Goal: Task Accomplishment & Management: Use online tool/utility

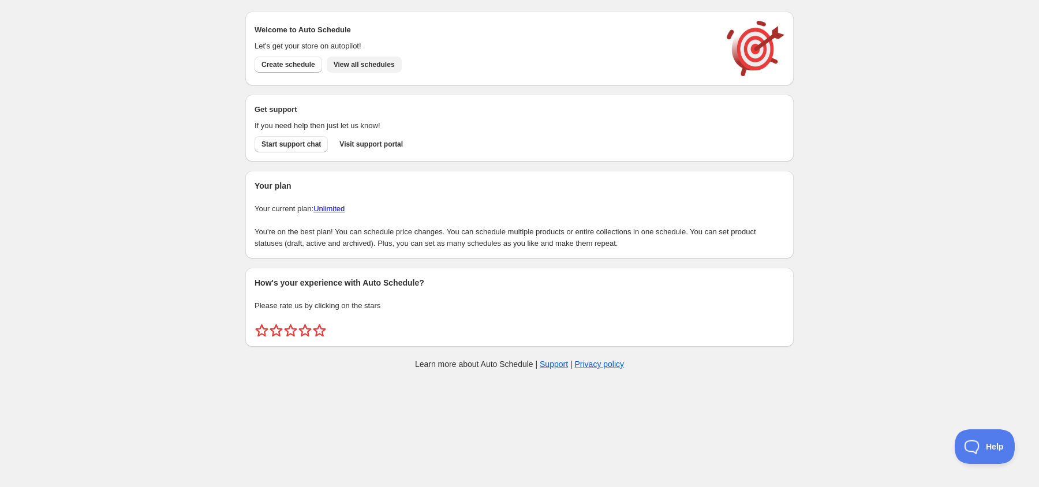
click at [371, 60] on span "View all schedules" at bounding box center [364, 64] width 61 height 9
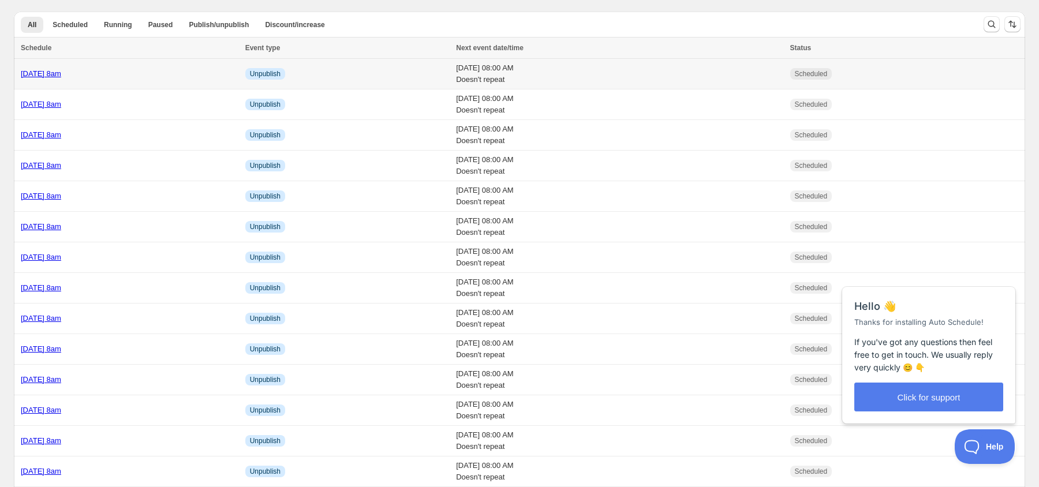
click at [61, 75] on link "[DATE] 8am" at bounding box center [41, 73] width 40 height 9
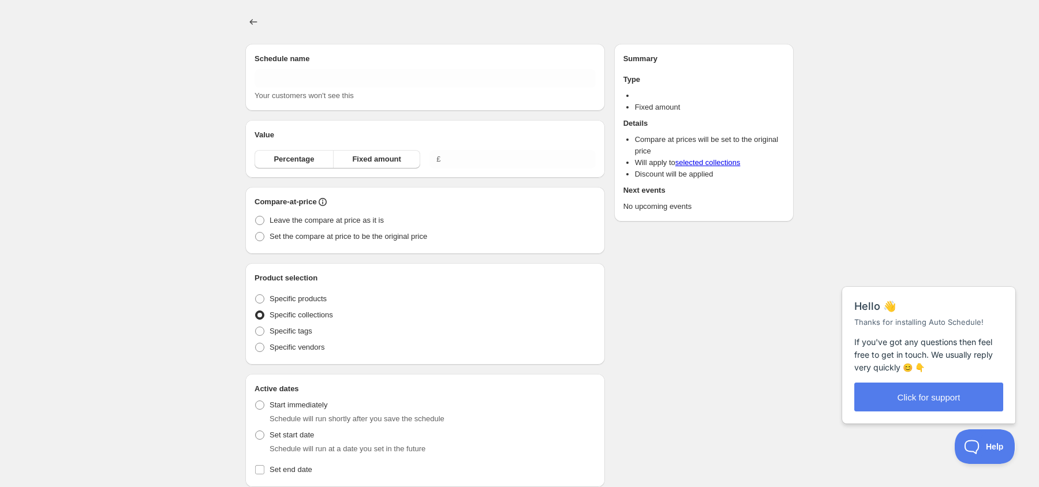
type input "[DATE] 8am"
radio input "true"
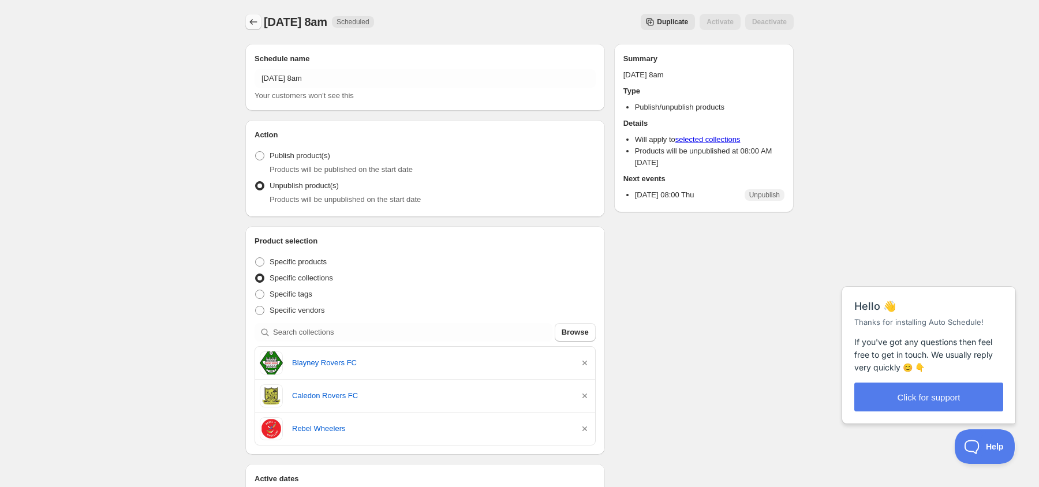
click at [251, 23] on icon "Schedules" at bounding box center [254, 22] width 8 height 6
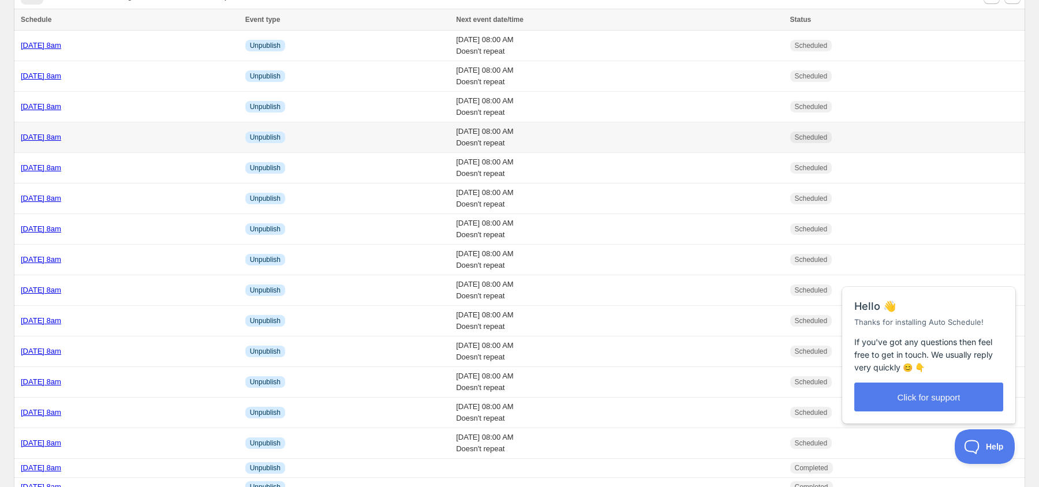
scroll to position [35, 0]
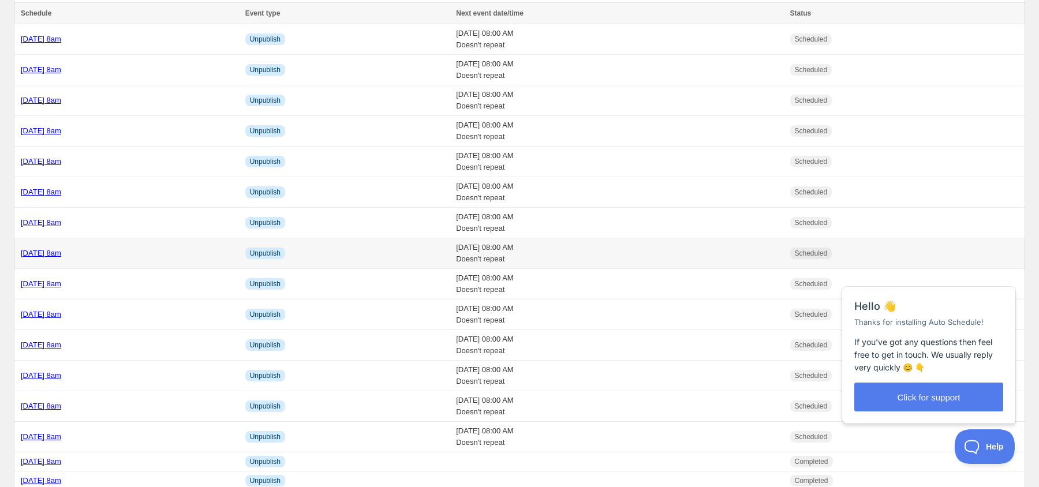
click at [40, 256] on link "Friday 3rd October @ 8am" at bounding box center [41, 253] width 40 height 9
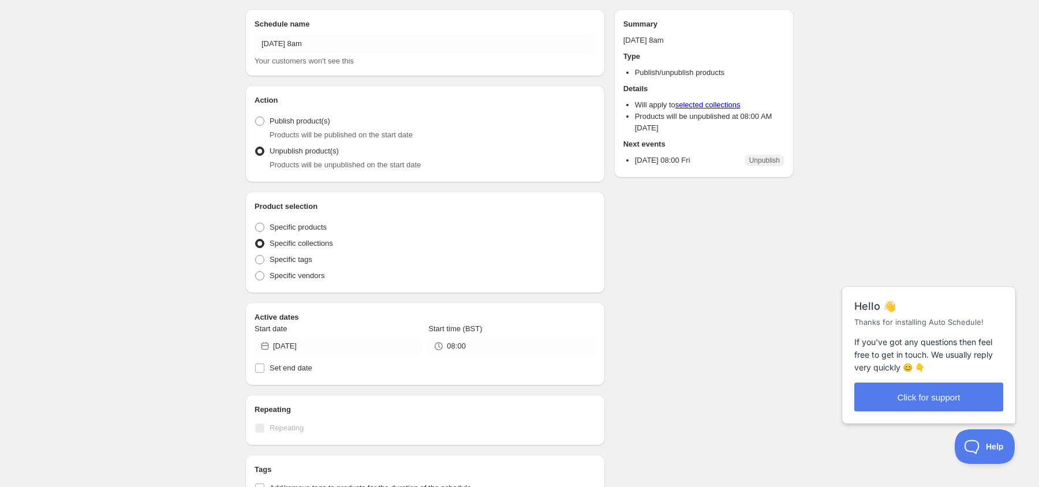
radio input "true"
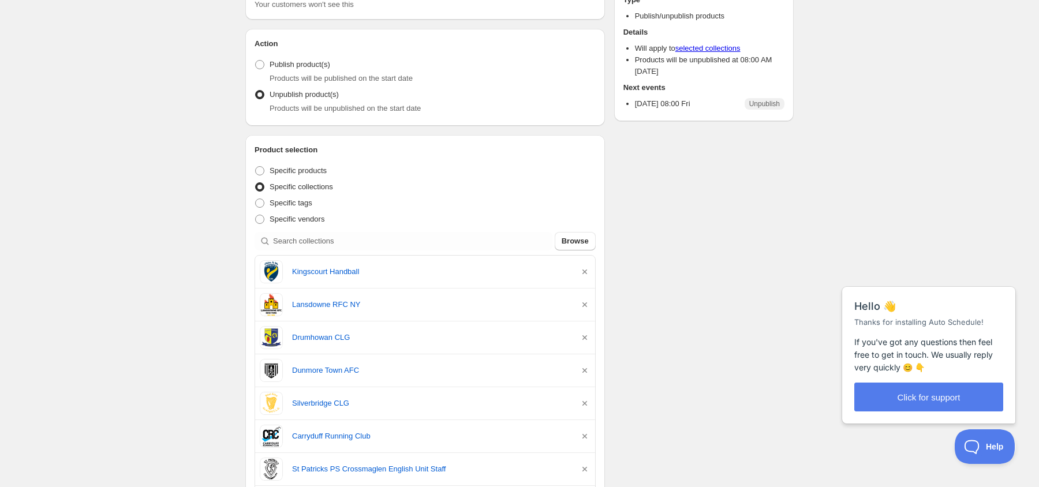
scroll to position [92, 0]
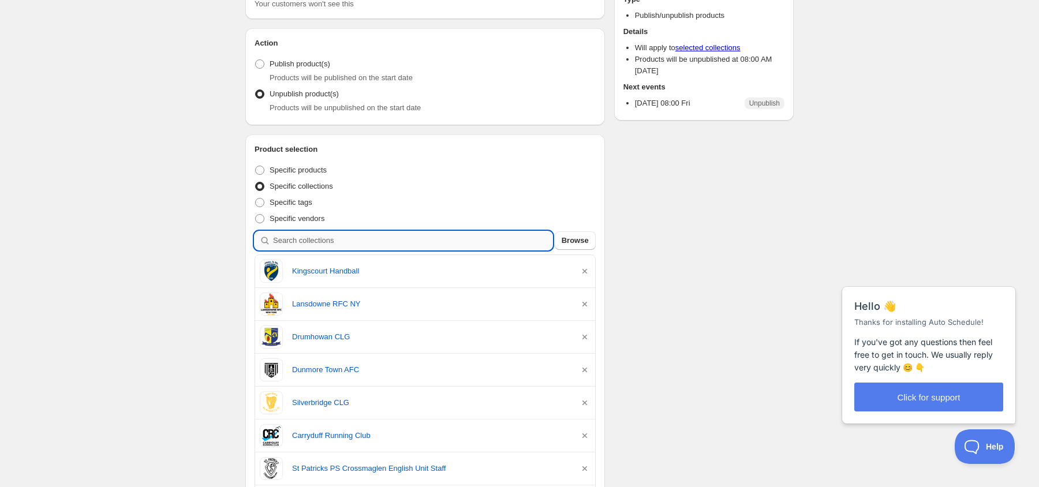
click at [350, 243] on input "search" at bounding box center [412, 240] width 279 height 18
type input "s"
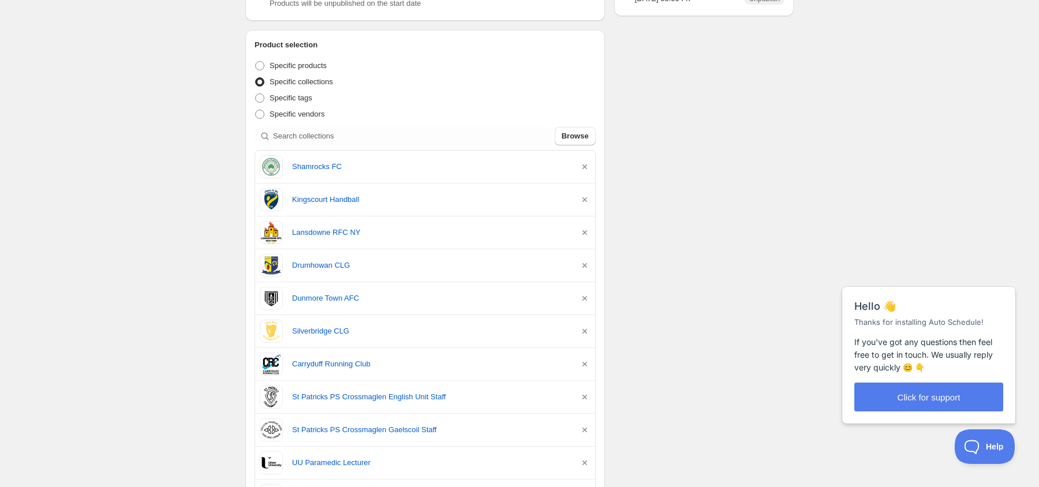
scroll to position [0, 0]
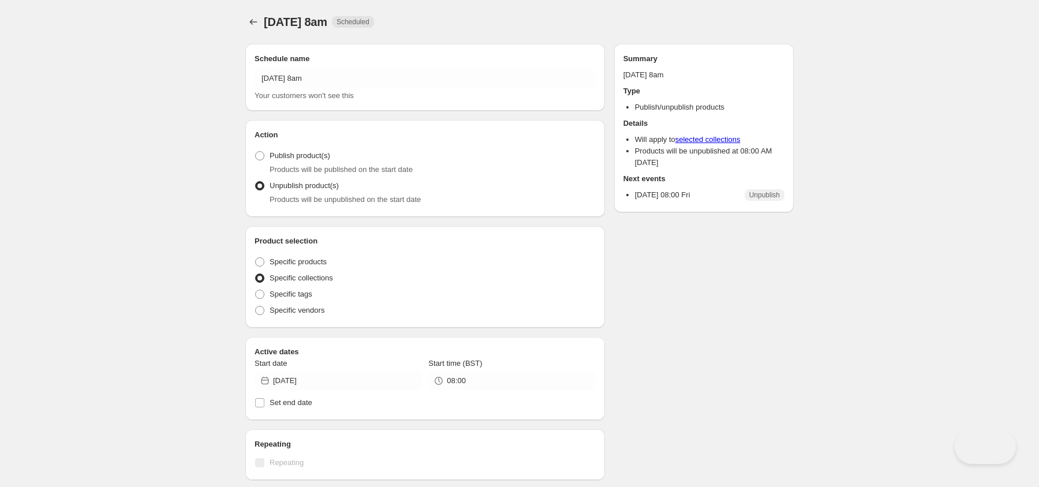
radio input "true"
